Goal: Information Seeking & Learning: Learn about a topic

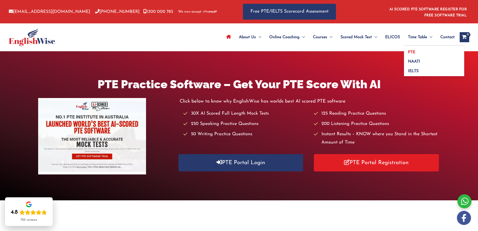
click at [412, 51] on span "PTE" at bounding box center [411, 52] width 7 height 4
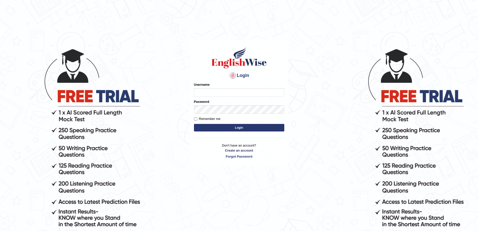
click at [212, 92] on input "Username" at bounding box center [239, 92] width 90 height 9
type input "aliameeni110"
click at [194, 124] on button "Login" at bounding box center [239, 128] width 90 height 8
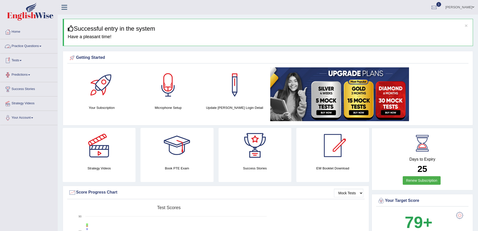
click at [37, 45] on link "Practice Questions" at bounding box center [28, 45] width 57 height 13
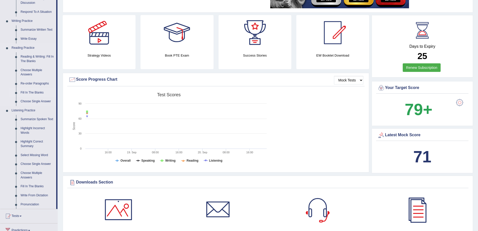
scroll to position [100, 0]
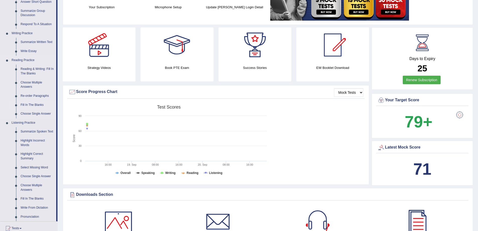
click at [41, 106] on link "Fill In The Blanks" at bounding box center [37, 104] width 38 height 9
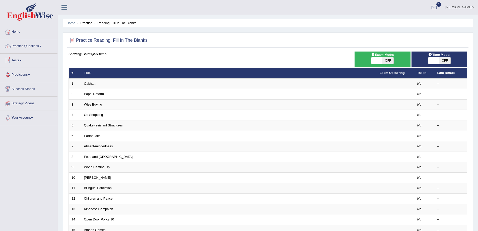
click at [30, 74] on span at bounding box center [29, 74] width 2 height 1
click at [21, 59] on link "Tests" at bounding box center [28, 59] width 57 height 13
click at [43, 47] on link "Practice Questions" at bounding box center [28, 45] width 57 height 13
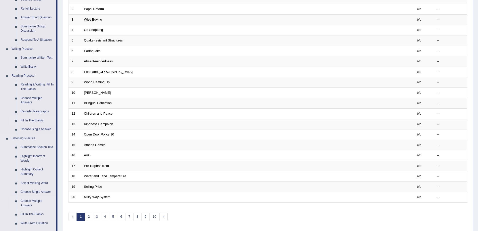
scroll to position [126, 0]
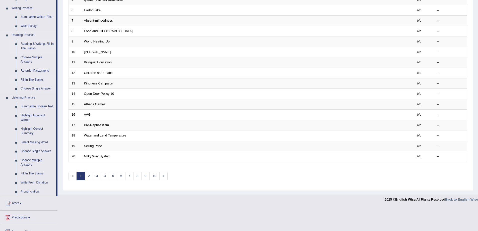
click at [33, 47] on link "Reading & Writing: Fill In The Blanks" at bounding box center [37, 45] width 38 height 13
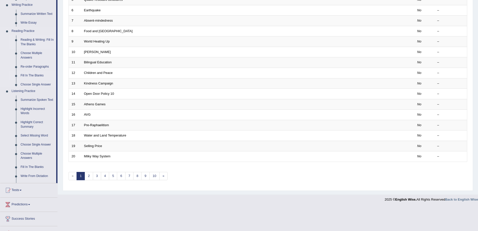
scroll to position [102, 0]
